Goal: Check status: Check status

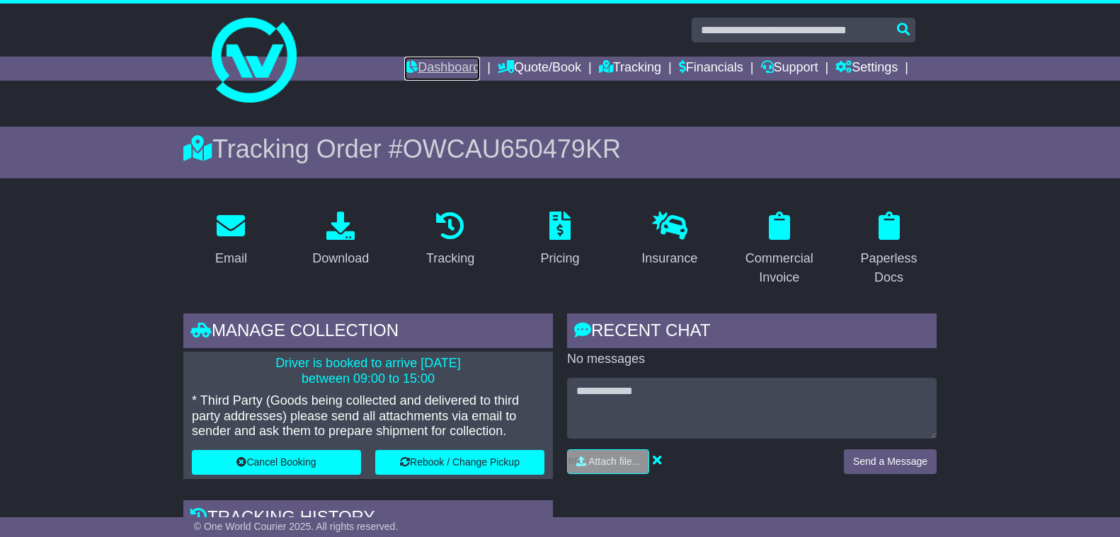
click at [415, 62] on link "Dashboard" at bounding box center [442, 69] width 76 height 24
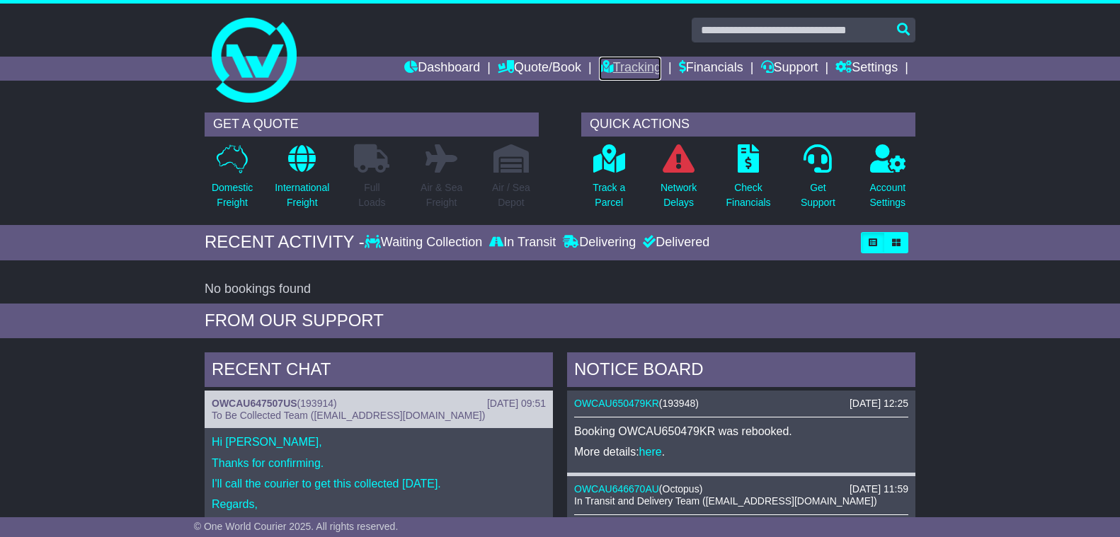
click at [618, 64] on link "Tracking" at bounding box center [630, 69] width 62 height 24
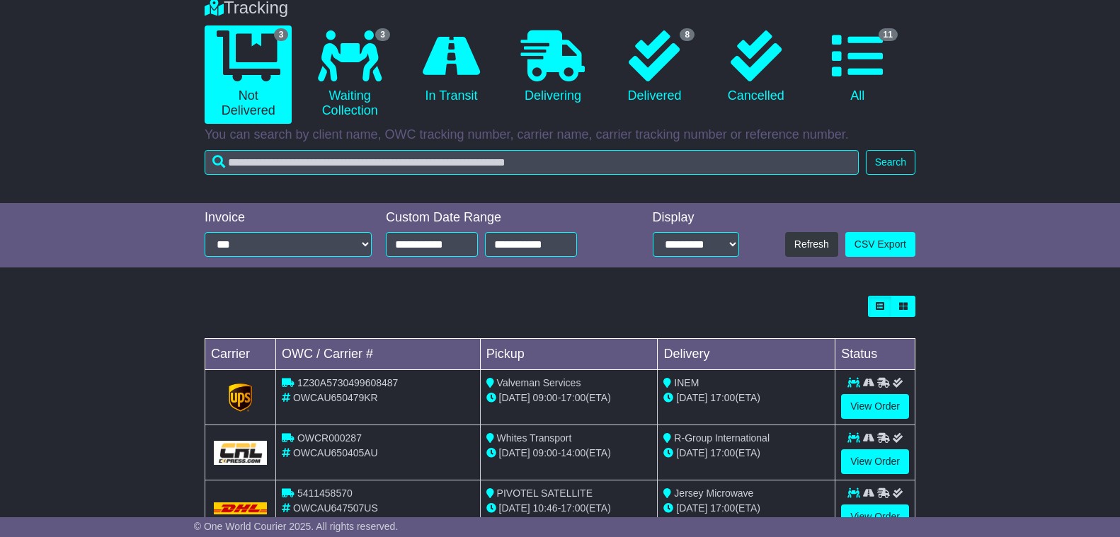
scroll to position [125, 0]
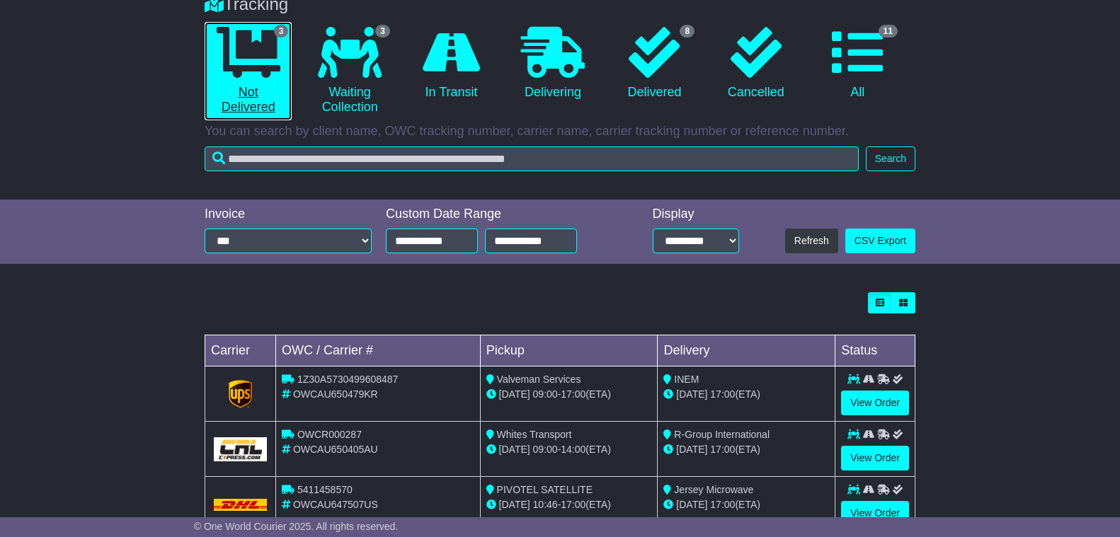
click at [245, 79] on link "3 Not Delivered" at bounding box center [248, 71] width 87 height 98
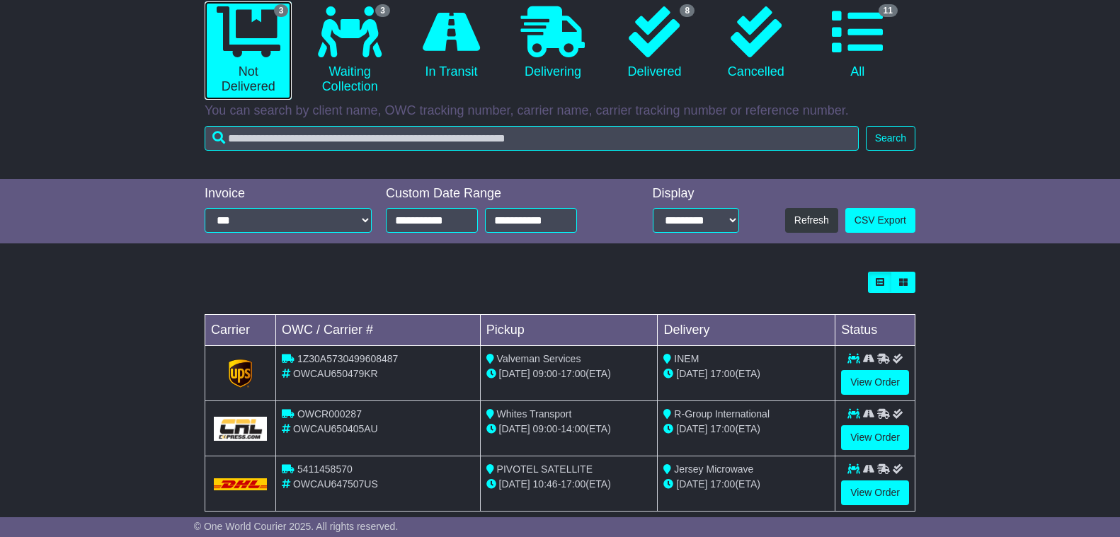
scroll to position [171, 0]
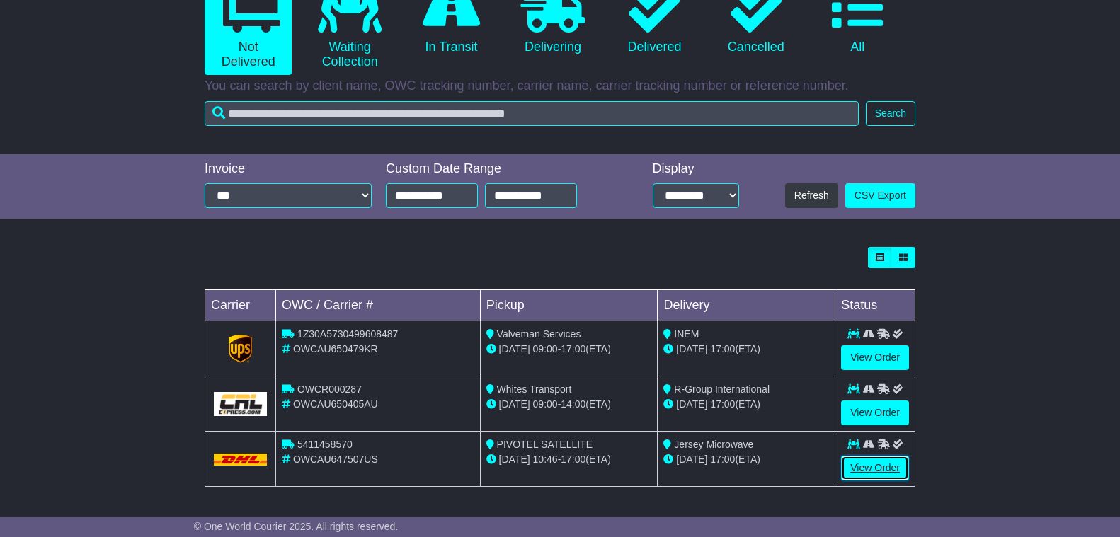
click at [874, 472] on link "View Order" at bounding box center [875, 468] width 68 height 25
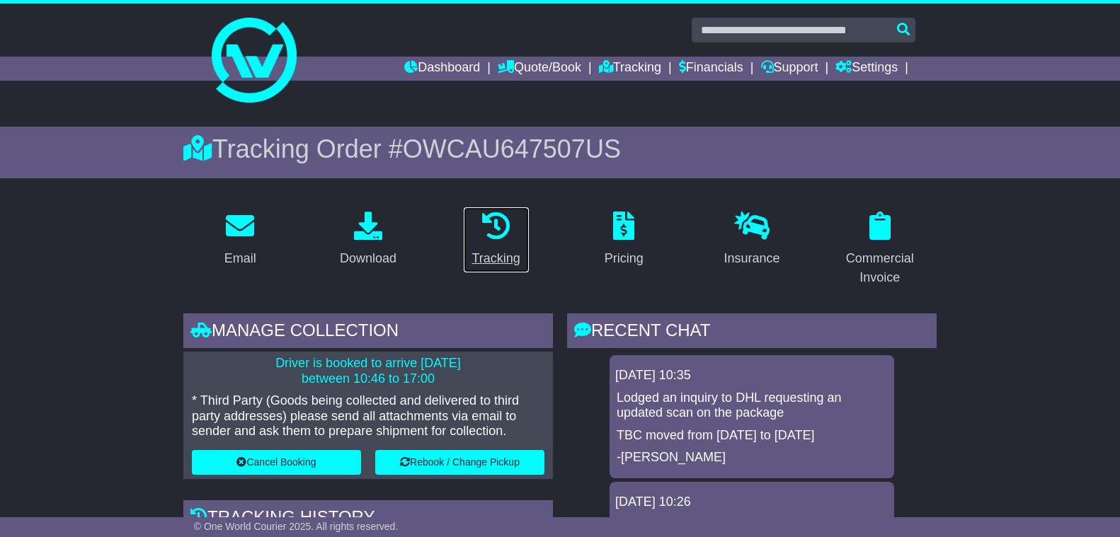
click at [486, 255] on div "Tracking" at bounding box center [496, 258] width 48 height 19
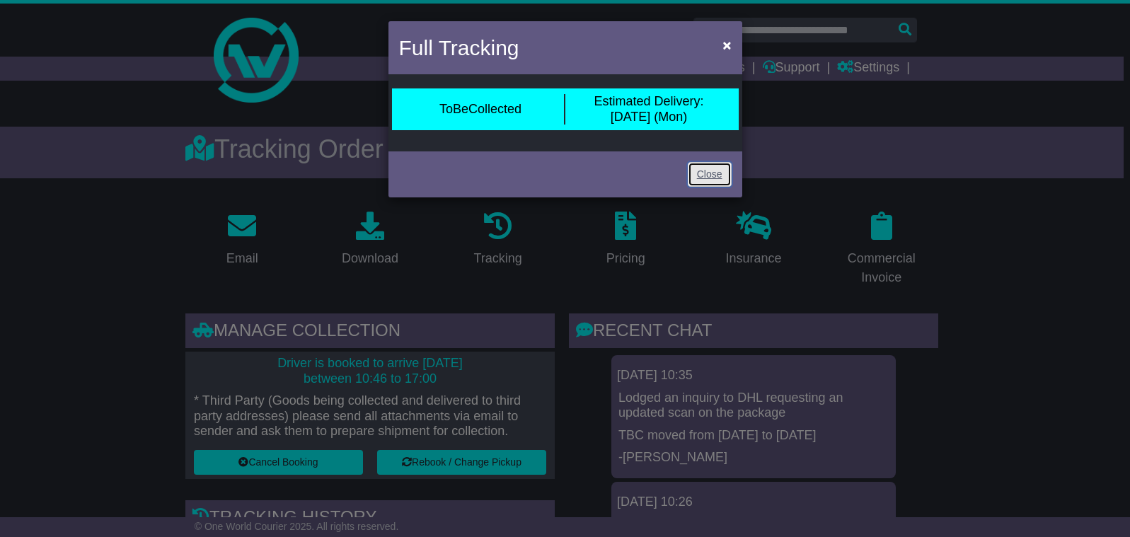
click at [703, 176] on link "Close" at bounding box center [710, 174] width 44 height 25
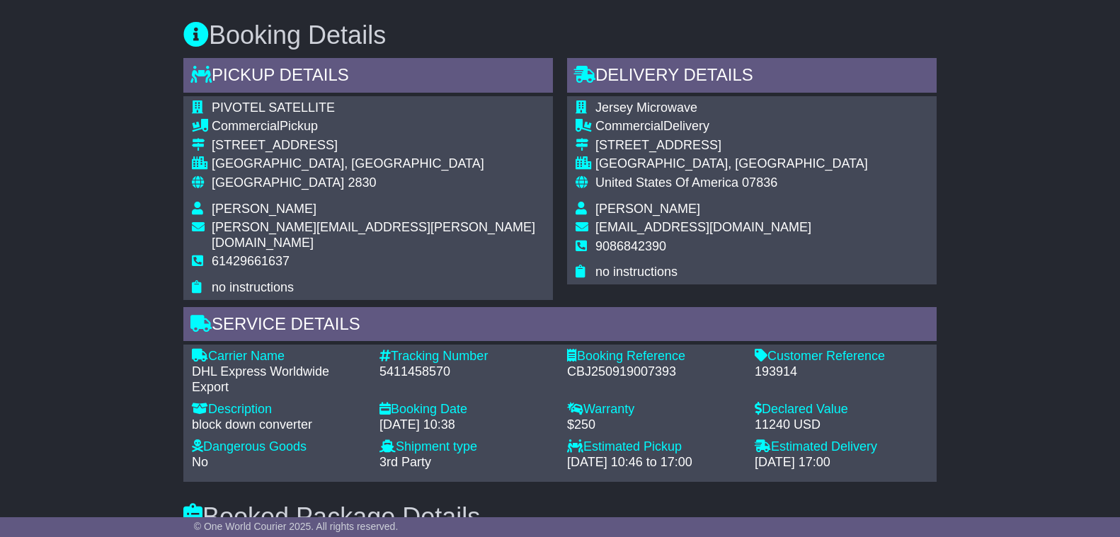
scroll to position [872, 0]
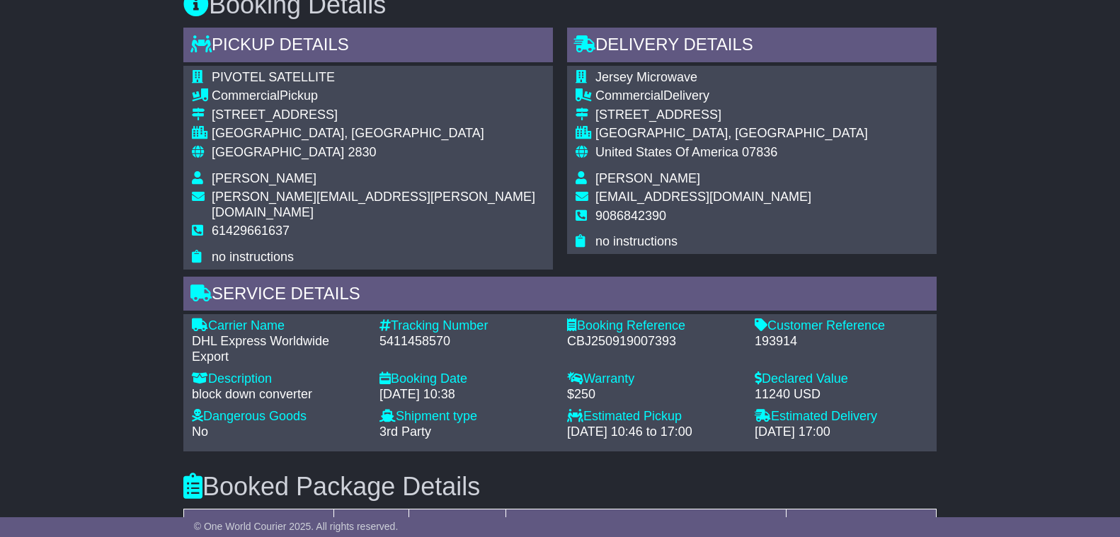
click at [418, 334] on div "5411458570" at bounding box center [465, 342] width 173 height 16
copy div "5411458570"
